Goal: Information Seeking & Learning: Learn about a topic

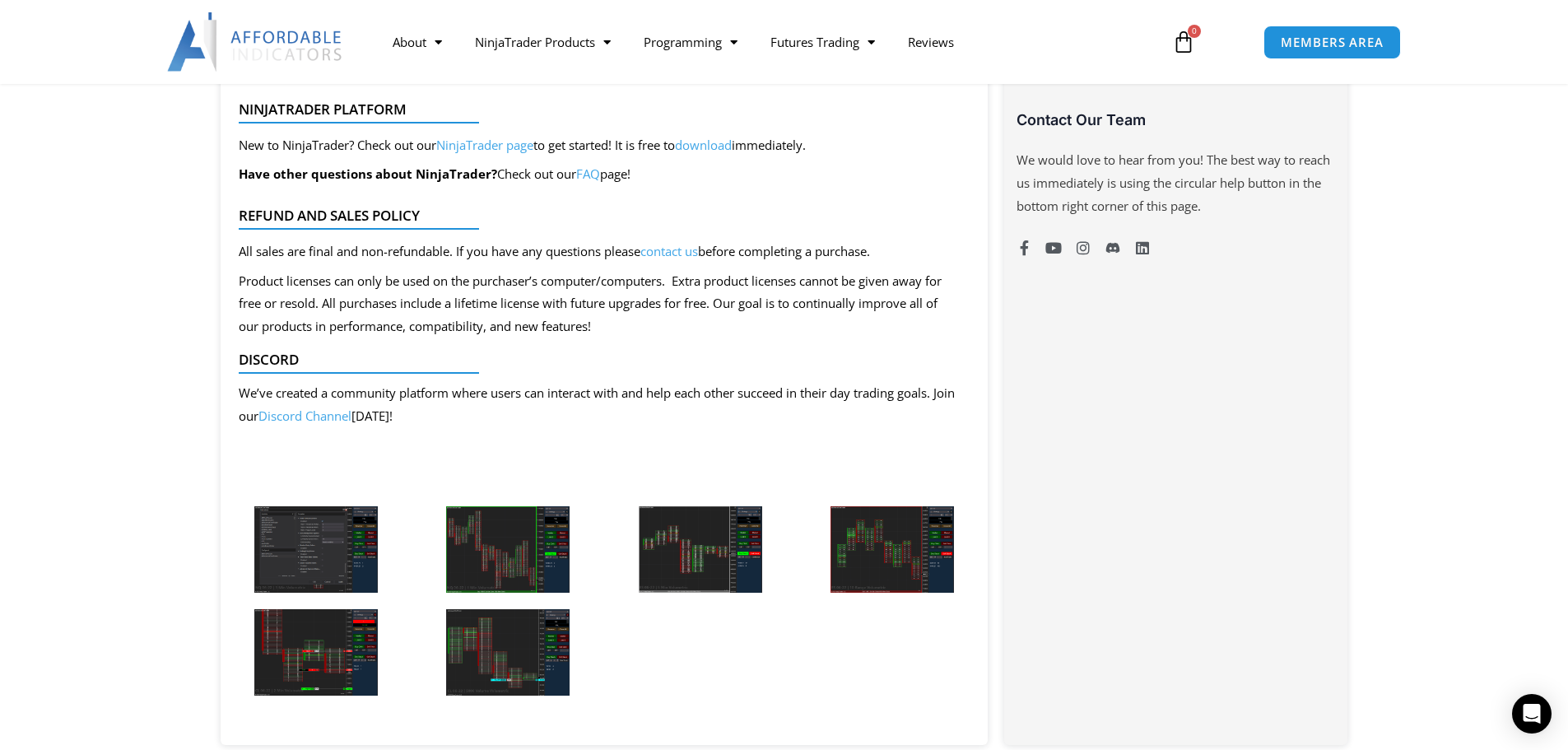
scroll to position [1317, 0]
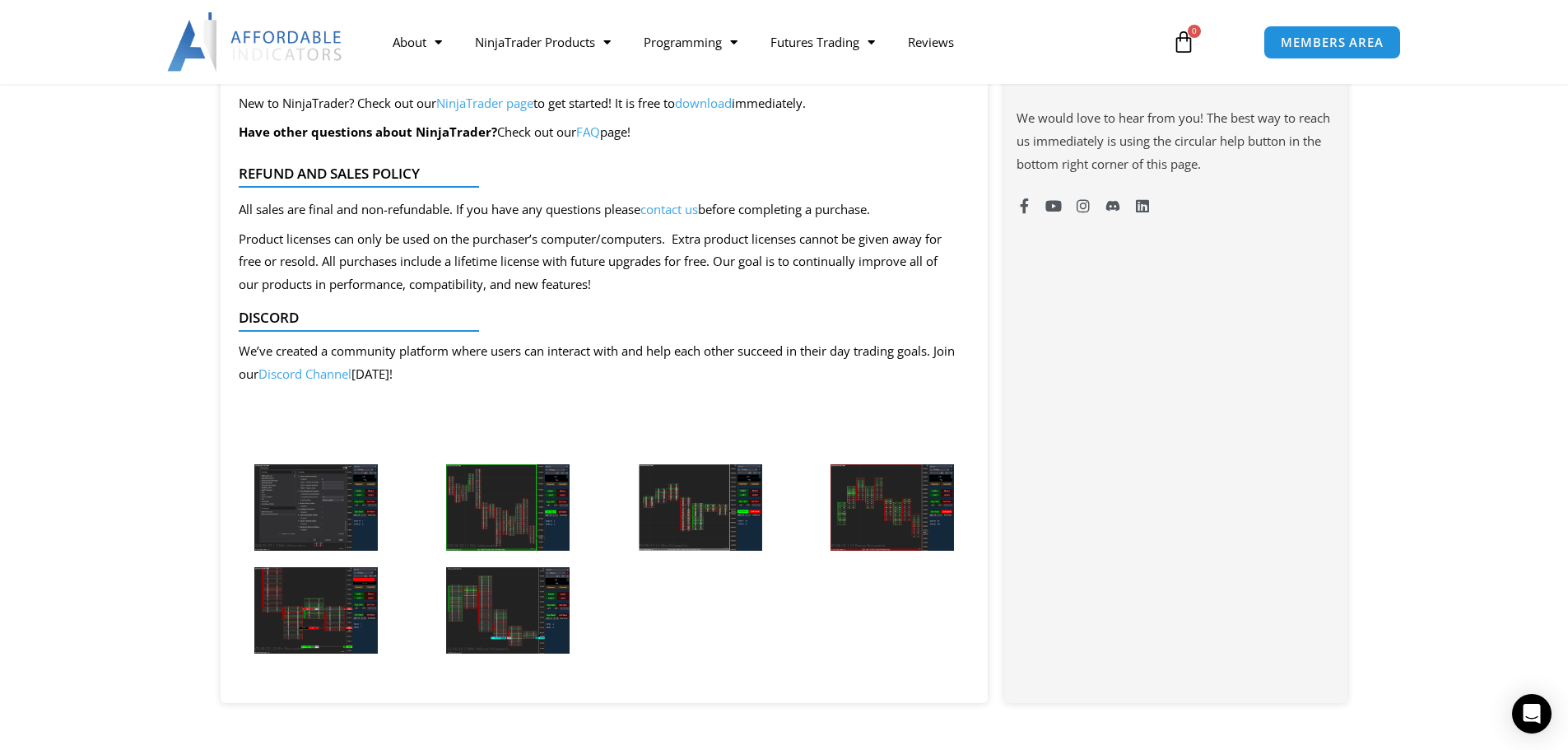
click at [476, 498] on img at bounding box center [508, 507] width 124 height 86
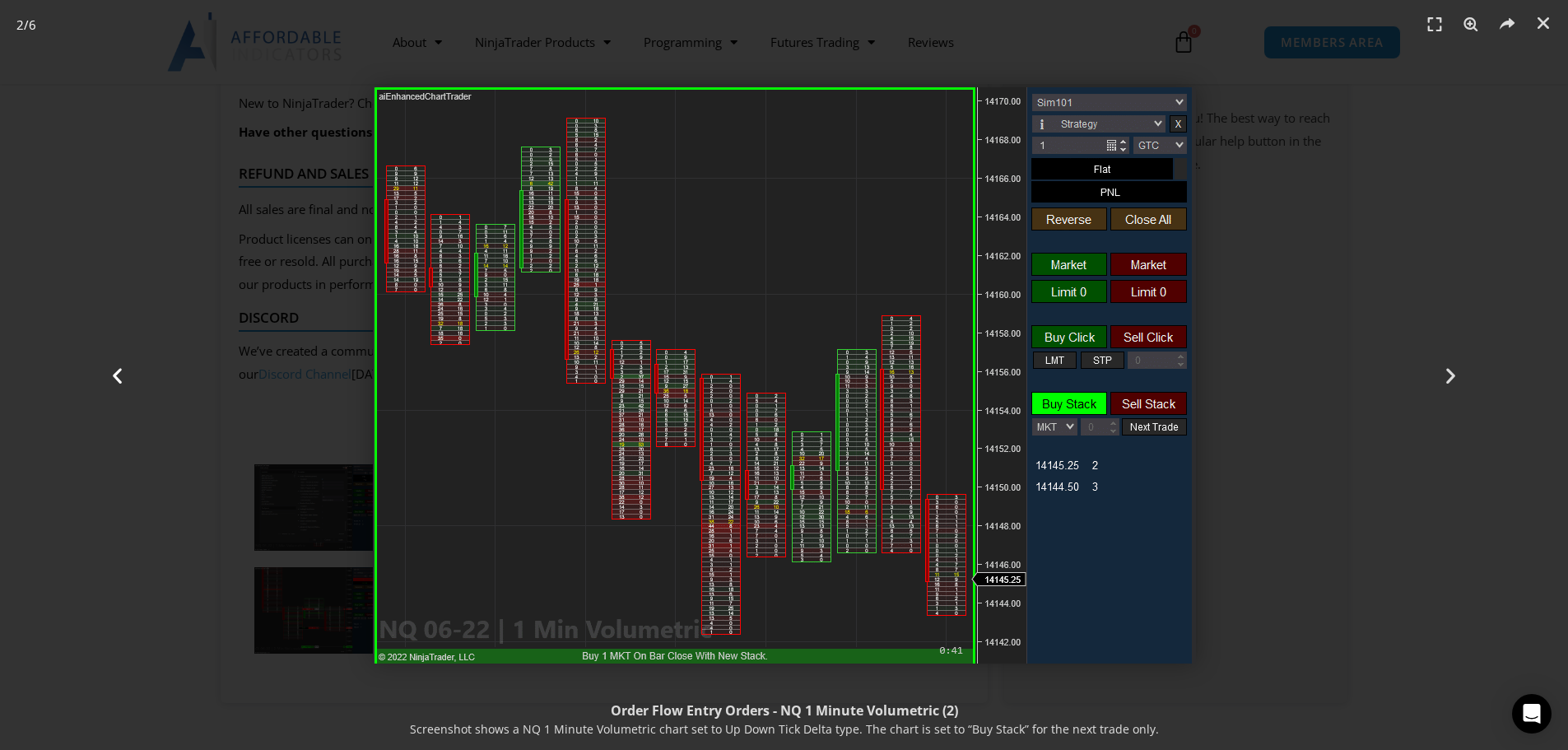
click at [208, 490] on div "Previous" at bounding box center [117, 375] width 235 height 750
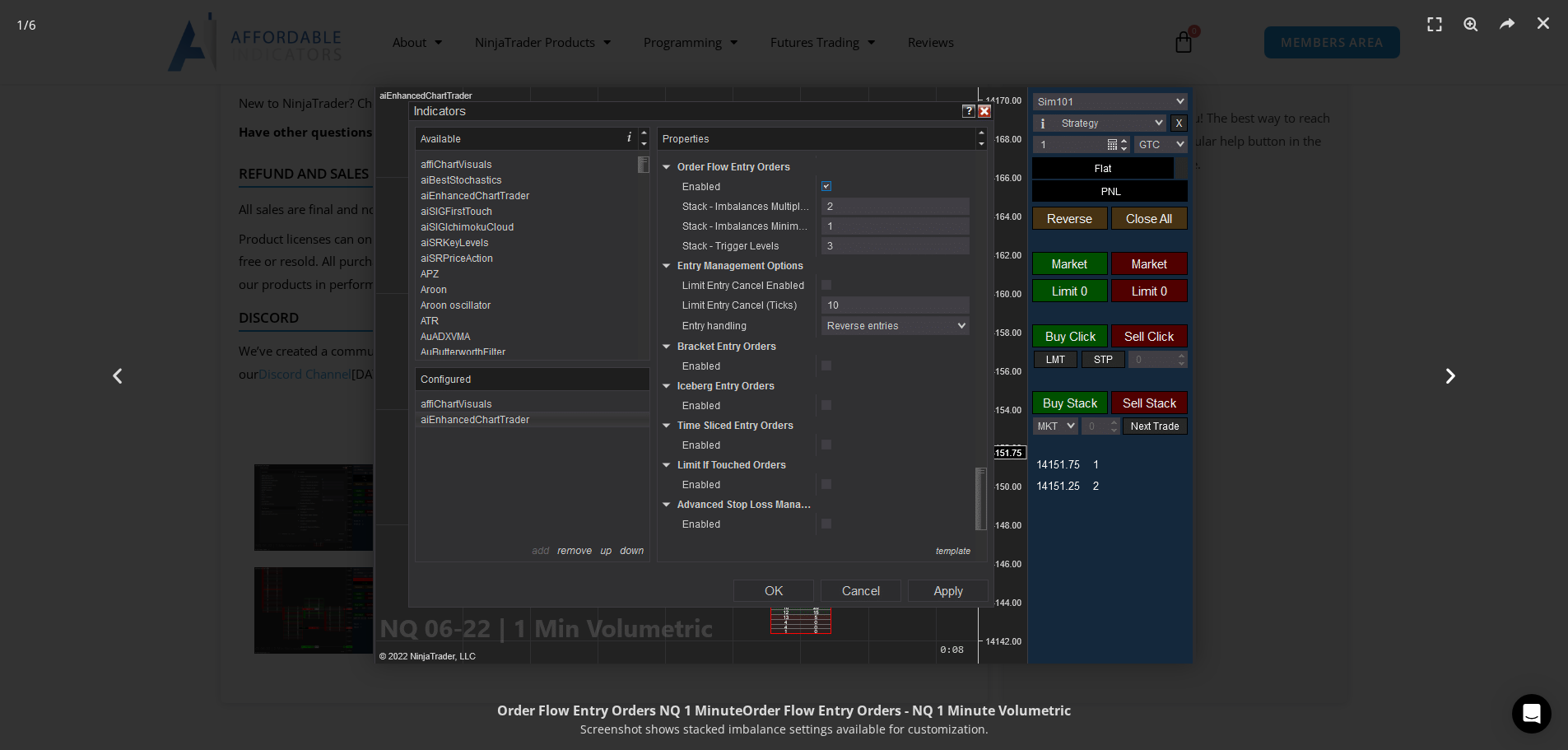
click at [1441, 372] on icon "Next slide" at bounding box center [1451, 375] width 20 height 20
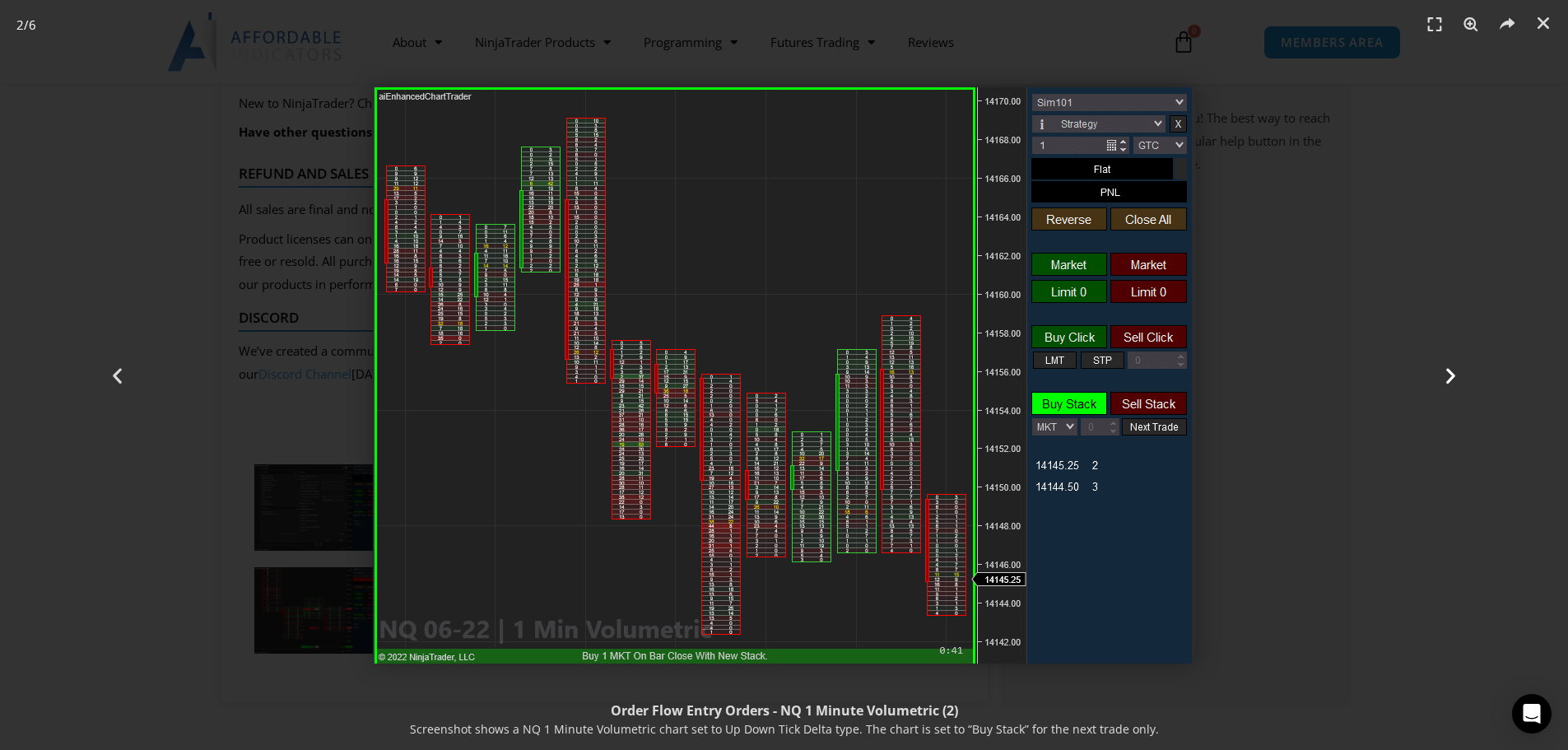
click at [1441, 372] on icon "Next slide" at bounding box center [1451, 375] width 20 height 20
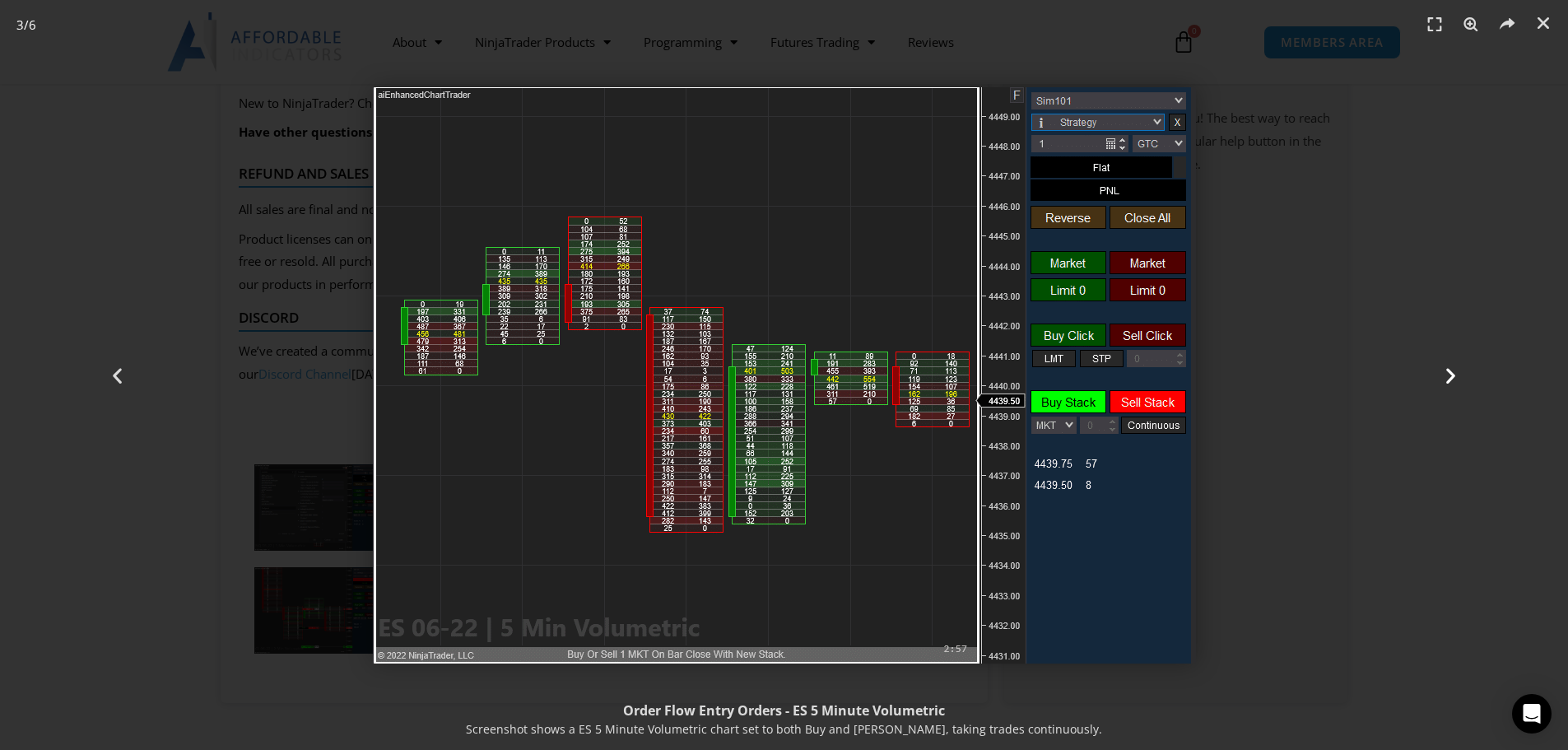
click at [1441, 372] on icon "Next slide" at bounding box center [1451, 375] width 20 height 20
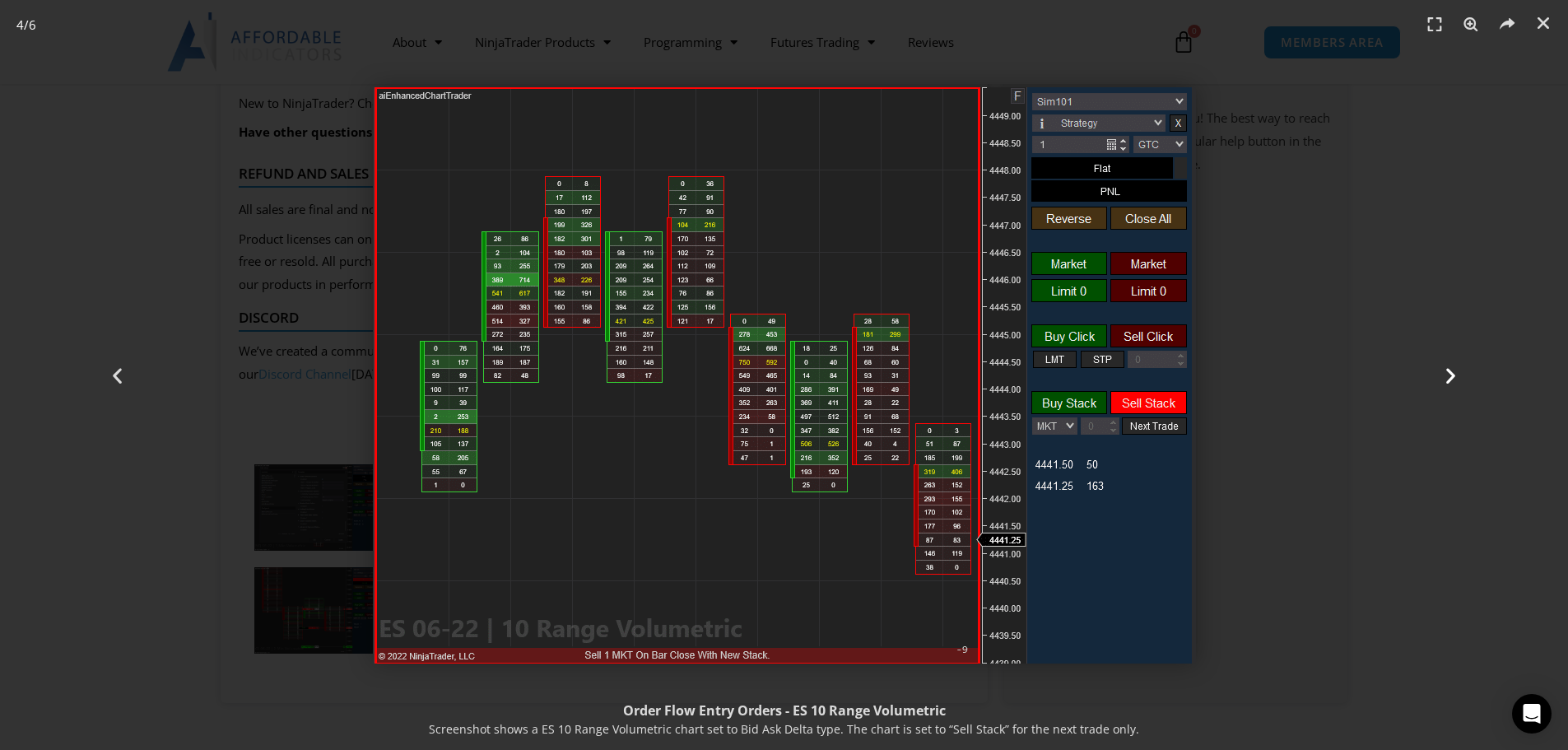
click at [1441, 372] on icon "Next slide" at bounding box center [1451, 375] width 20 height 20
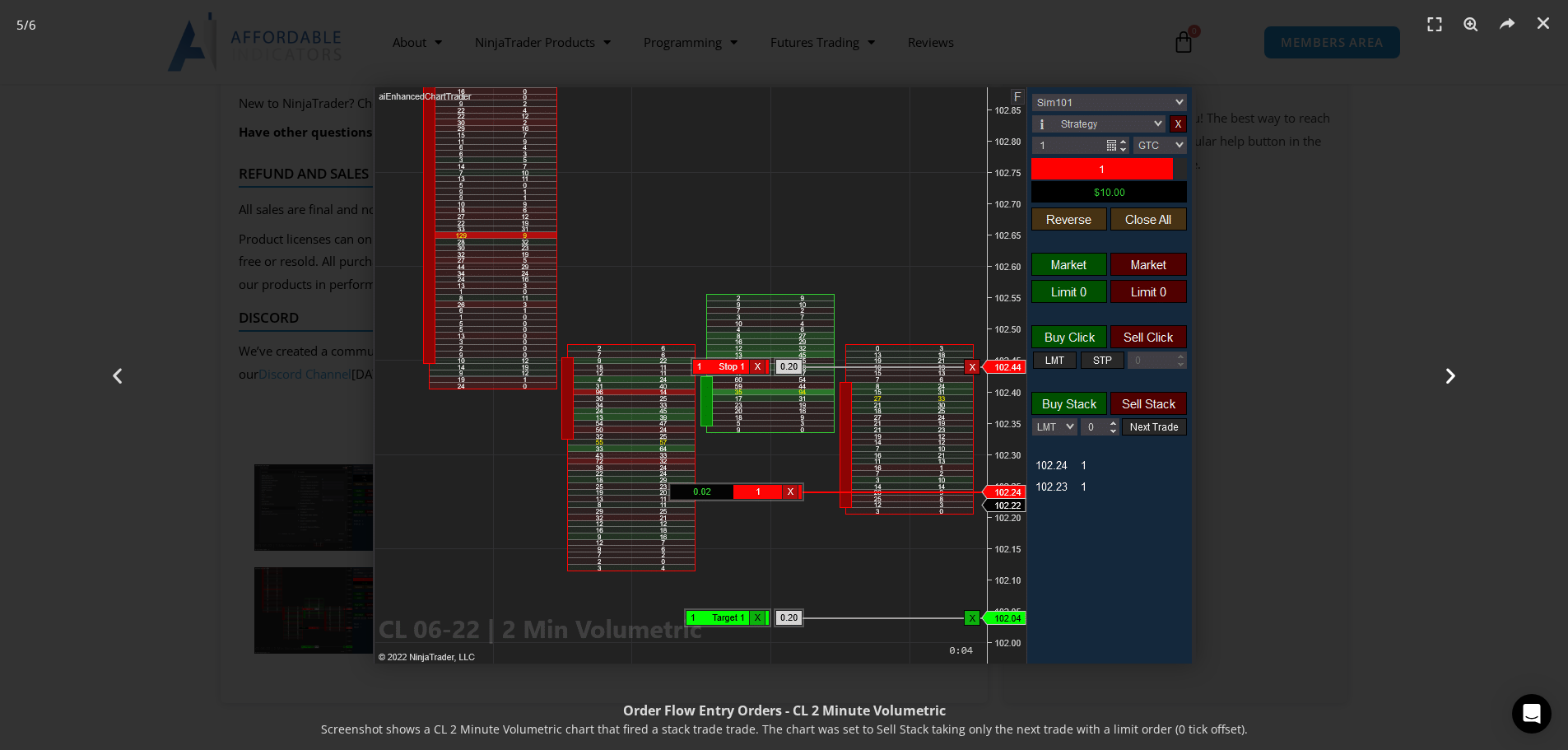
click at [1441, 372] on icon "Next slide" at bounding box center [1451, 375] width 20 height 20
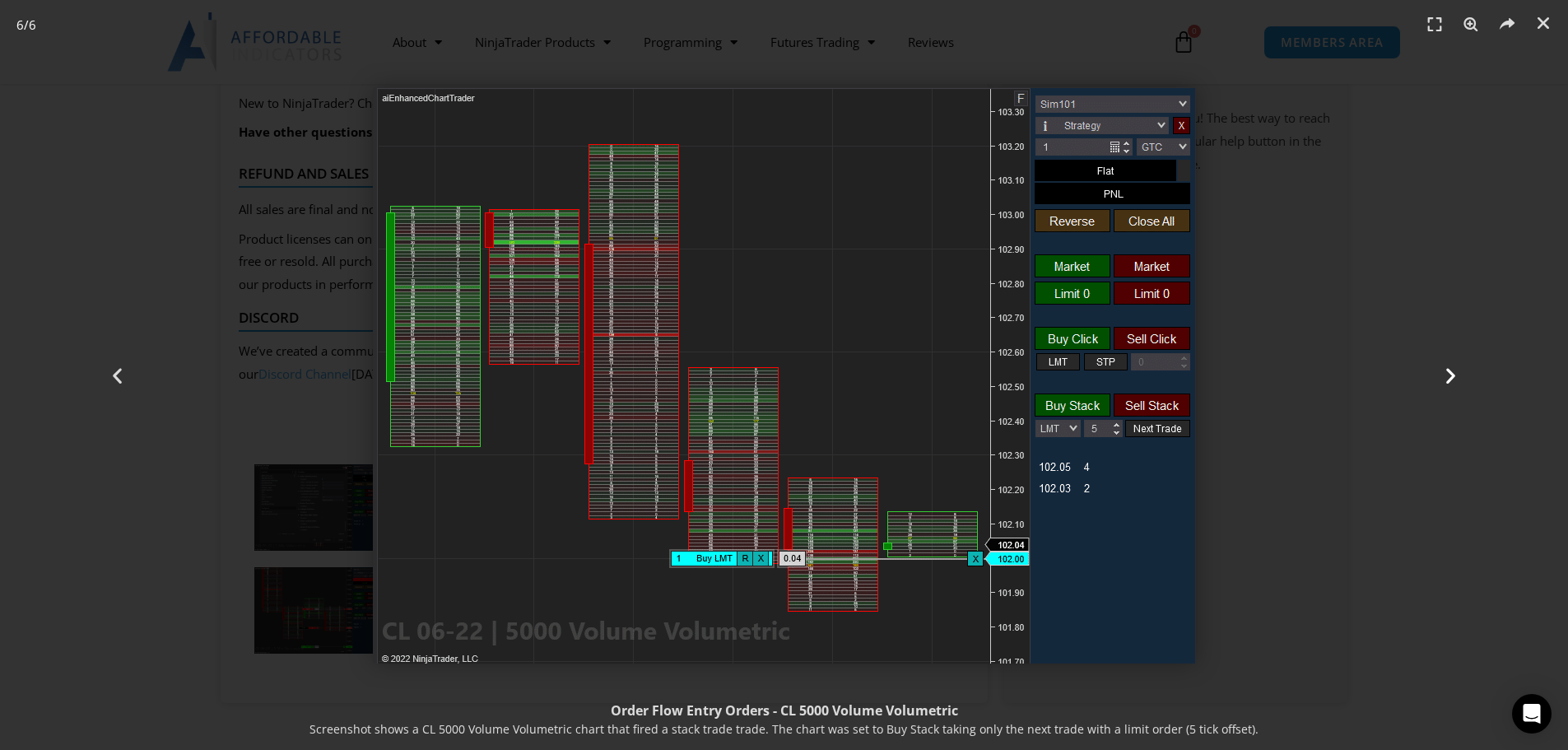
click at [1441, 372] on icon "Next slide" at bounding box center [1451, 375] width 20 height 20
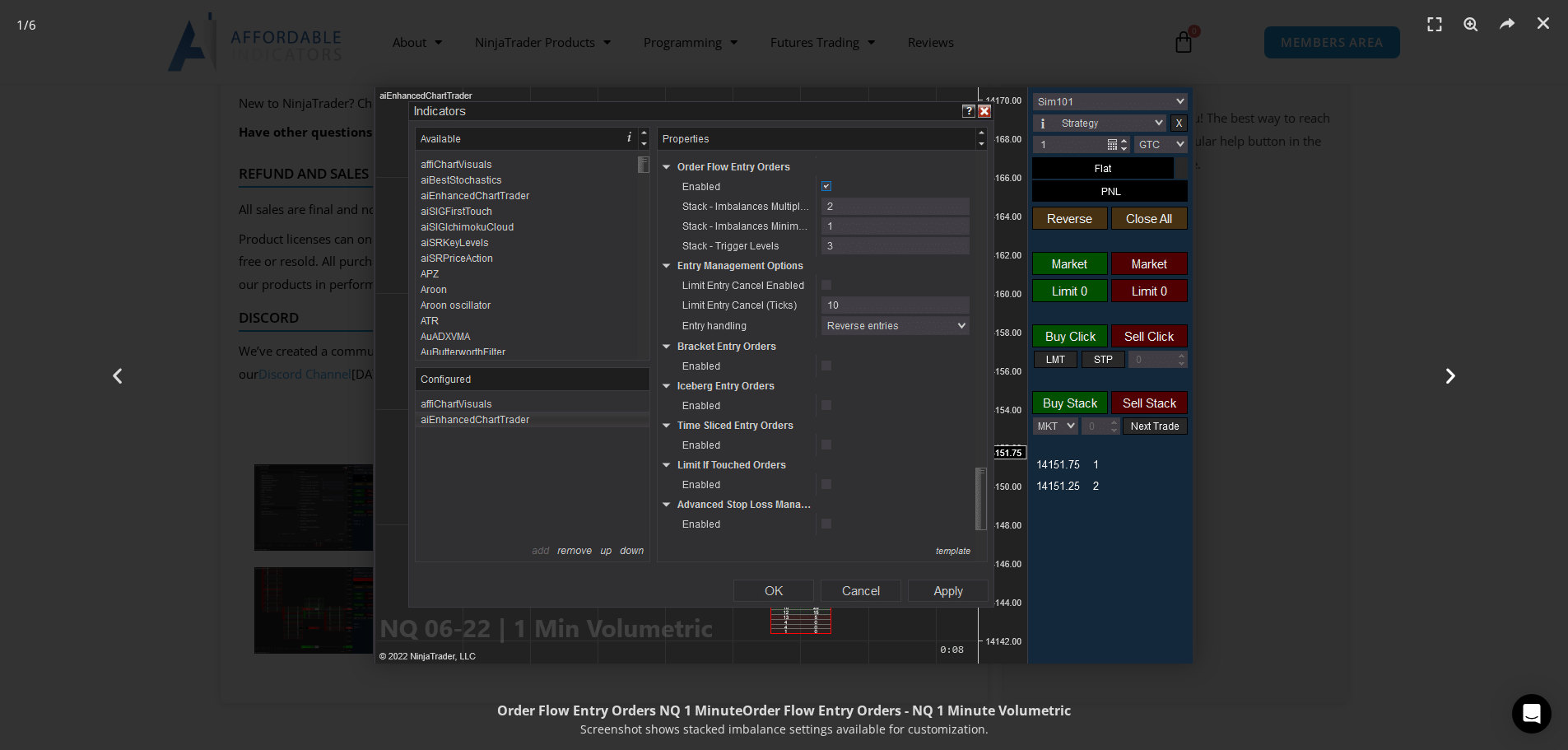
click at [1441, 372] on icon "Next slide" at bounding box center [1451, 375] width 20 height 20
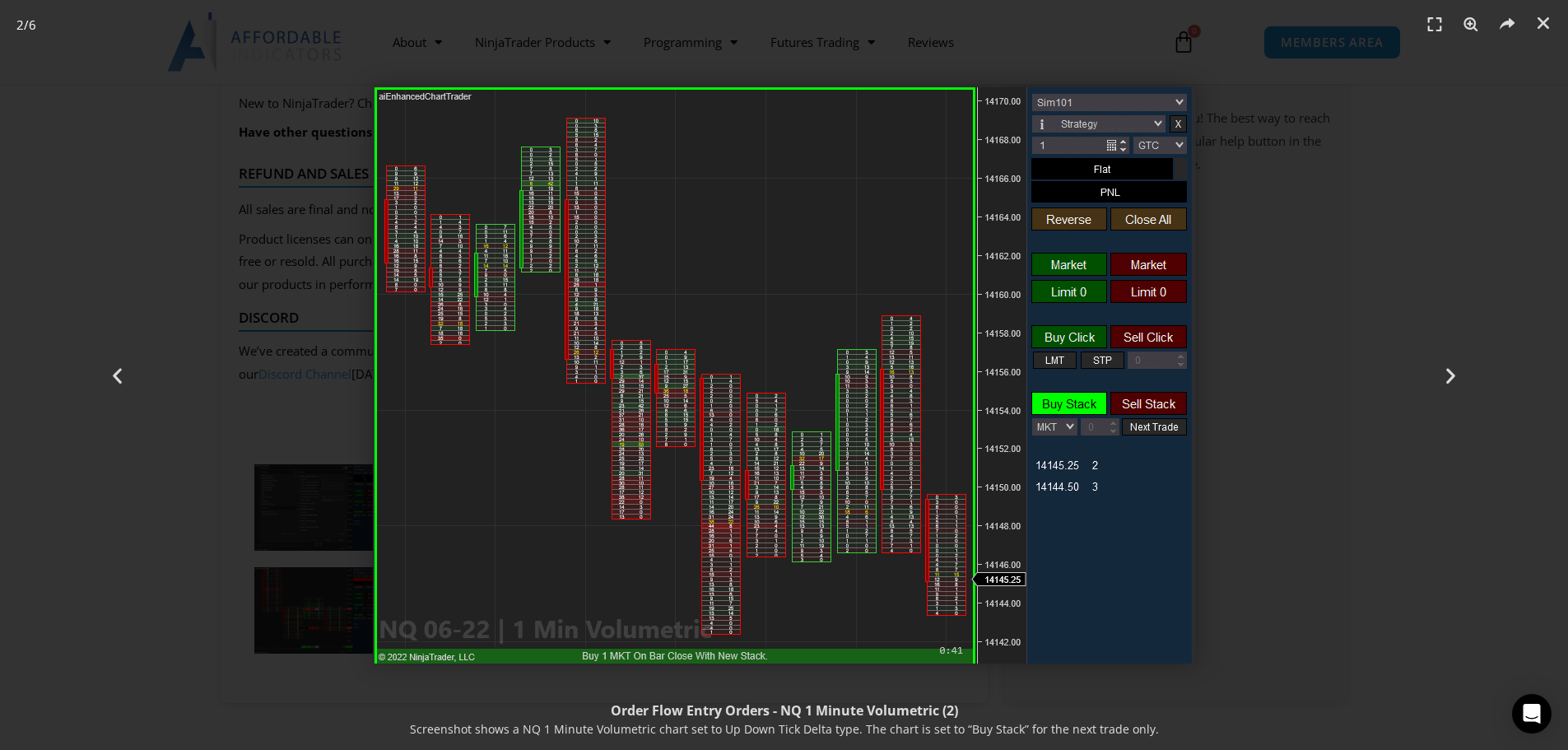
click at [1311, 171] on div "2 / 6" at bounding box center [784, 375] width 1453 height 635
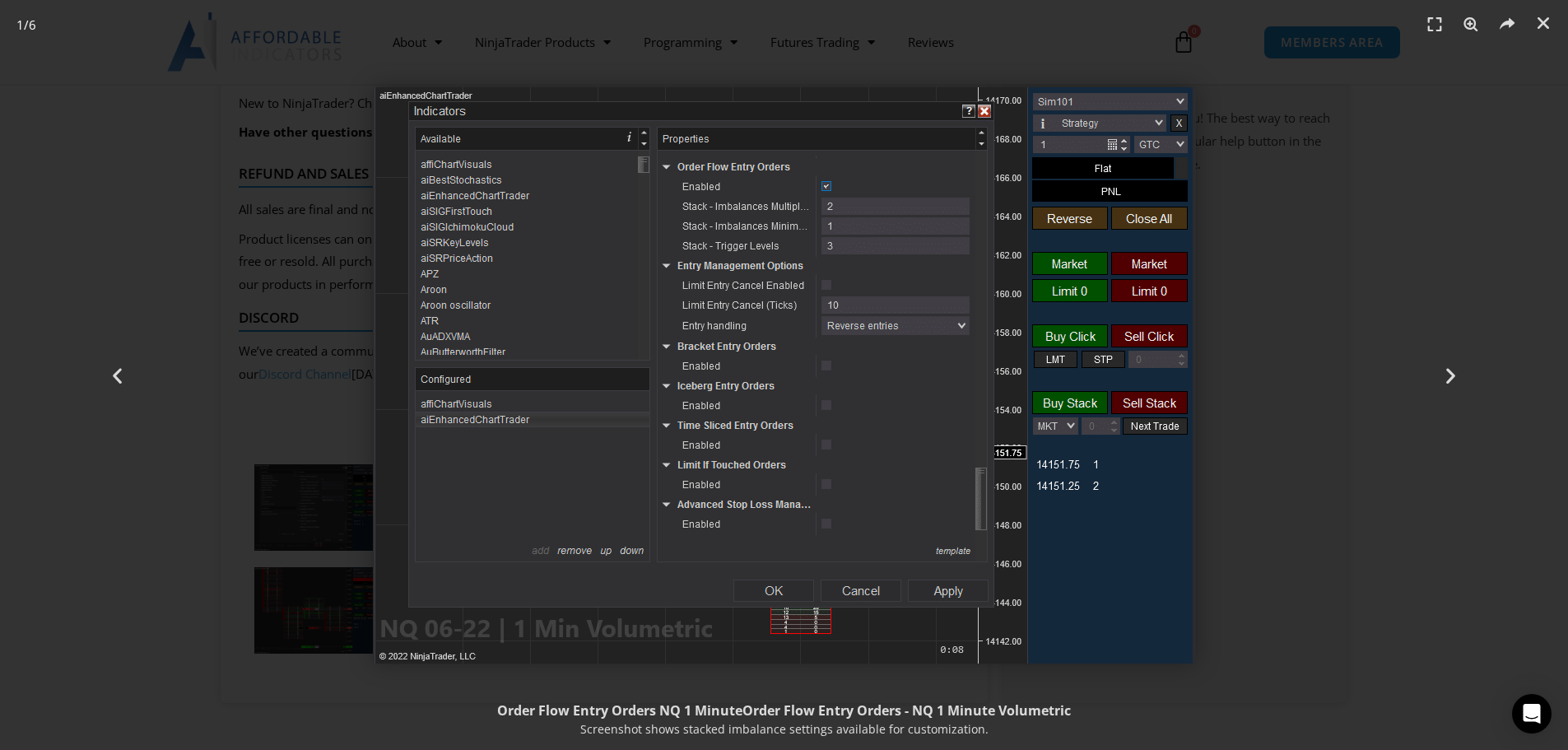
click at [34, 29] on span "6" at bounding box center [33, 24] width 8 height 16
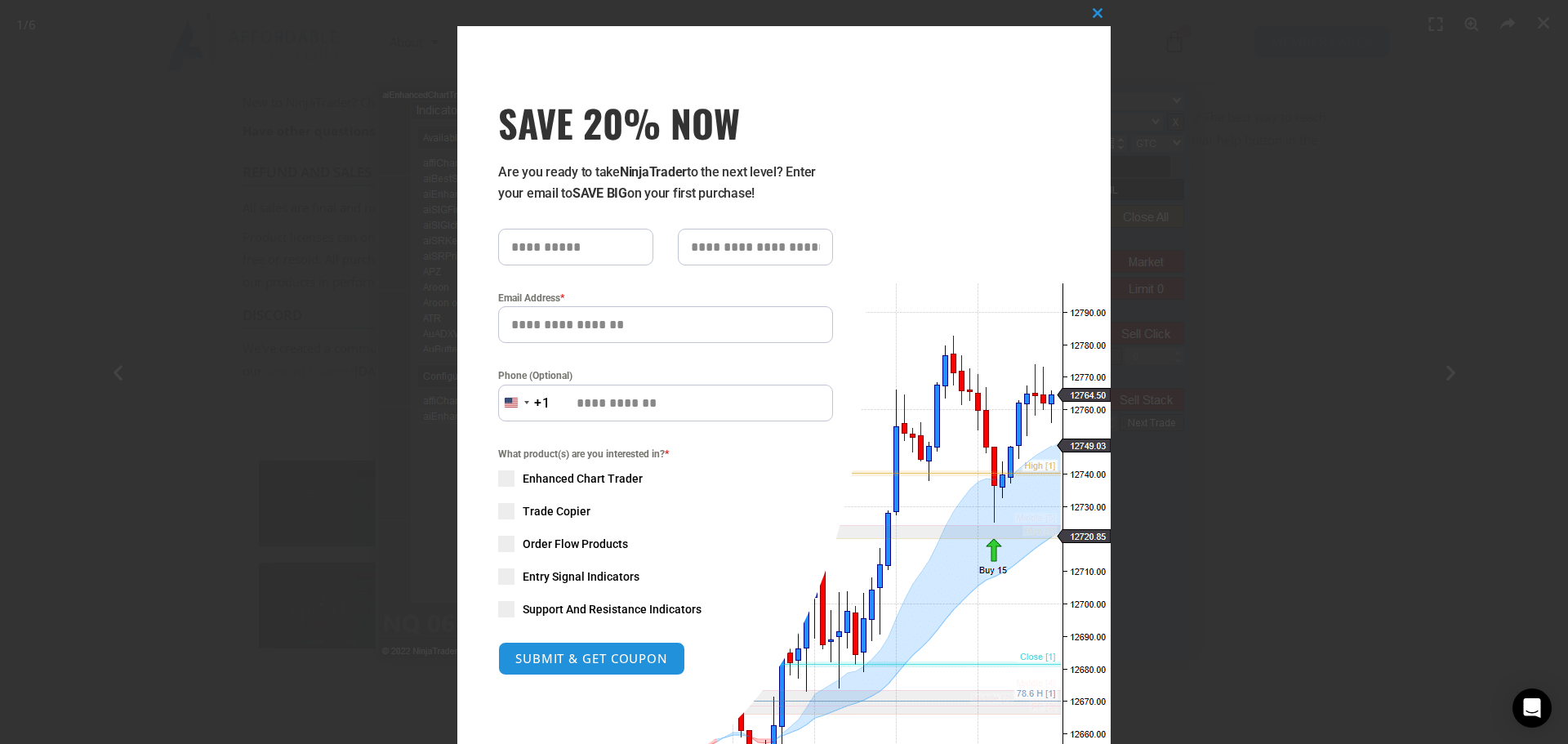
click at [1539, 23] on div "Close this module SAVE 20% NOW Are you ready to take NinjaTrader to the next le…" at bounding box center [784, 372] width 1568 height 744
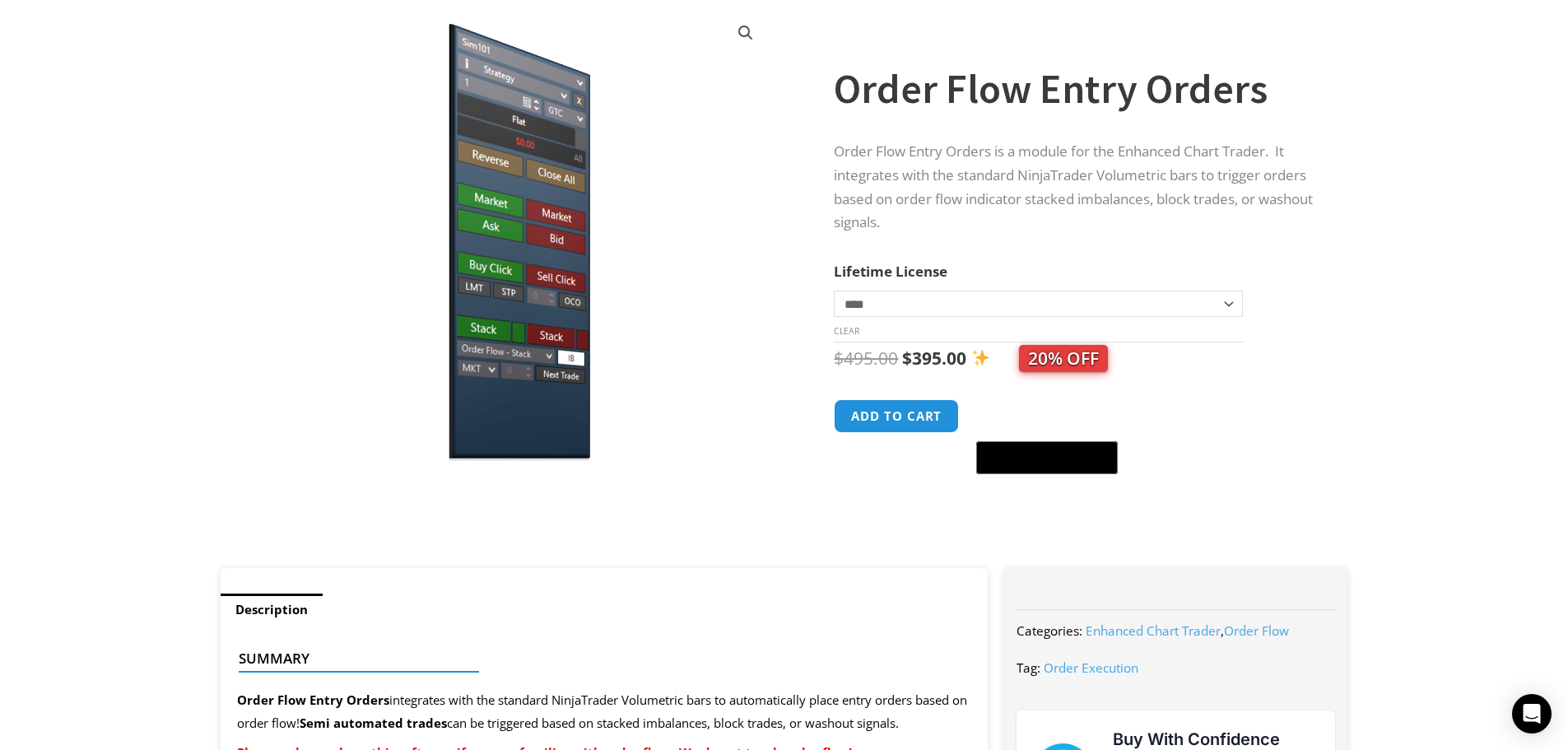
scroll to position [0, 0]
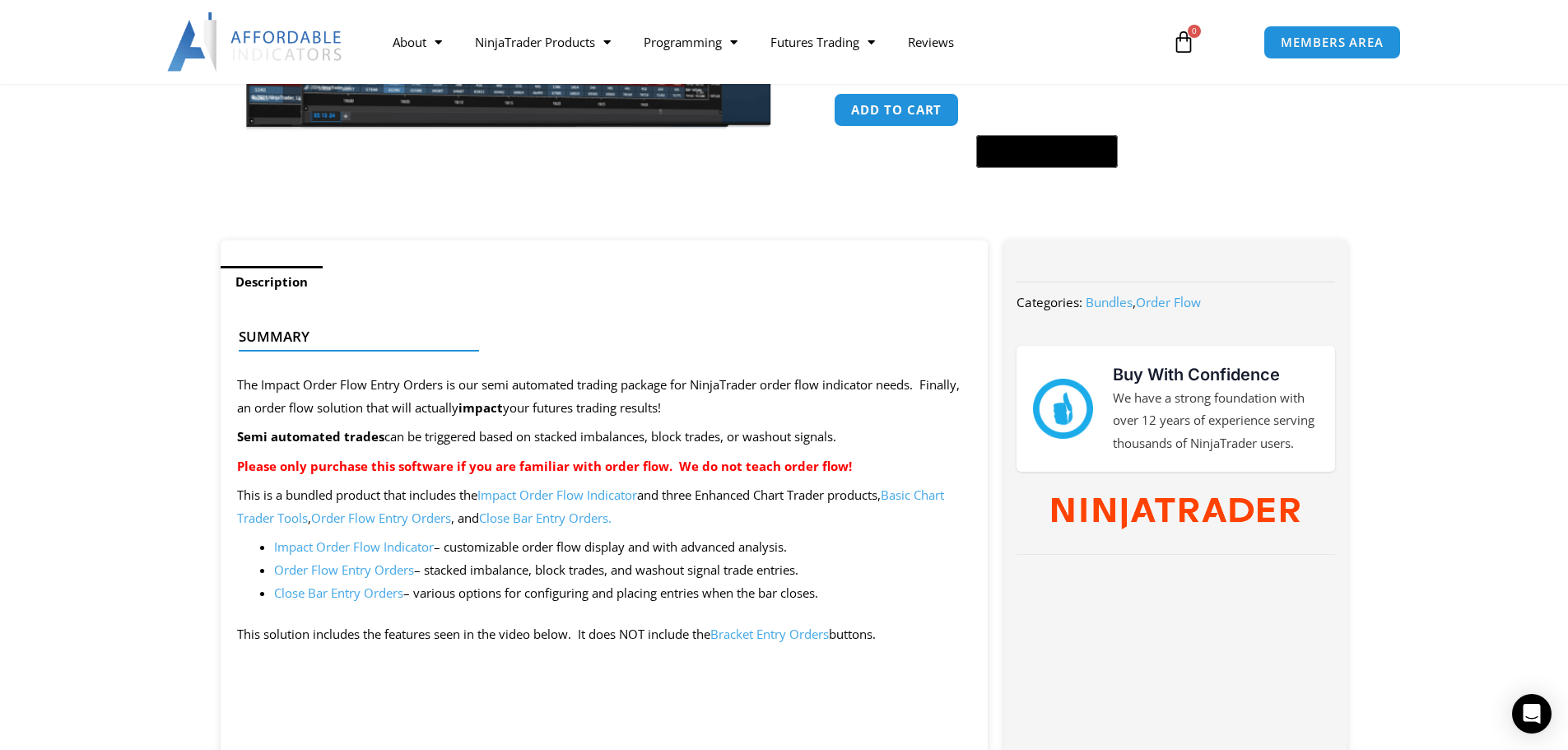
scroll to position [494, 0]
